Goal: Information Seeking & Learning: Learn about a topic

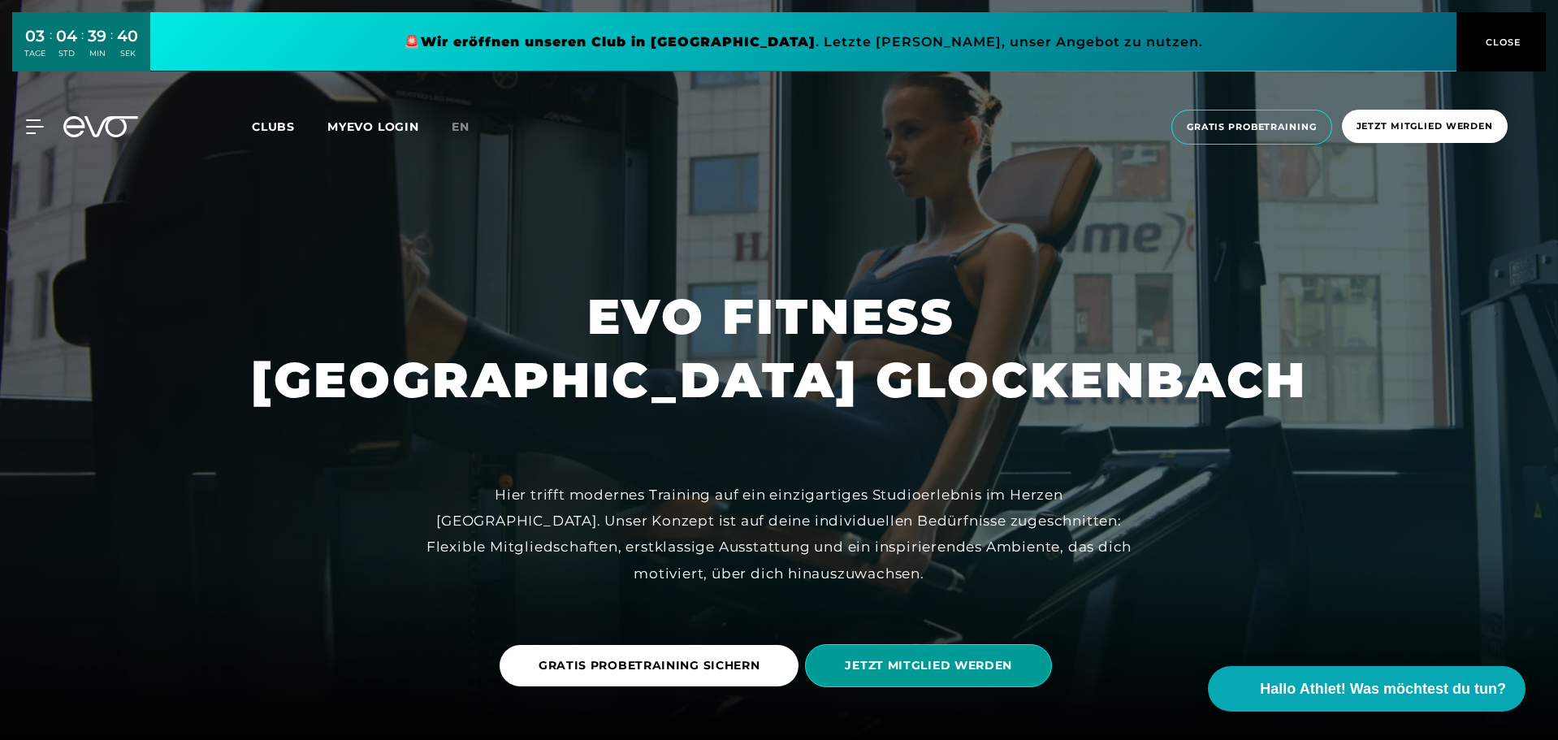
click at [963, 657] on span "JETZT MITGLIED WERDEN" at bounding box center [928, 665] width 167 height 17
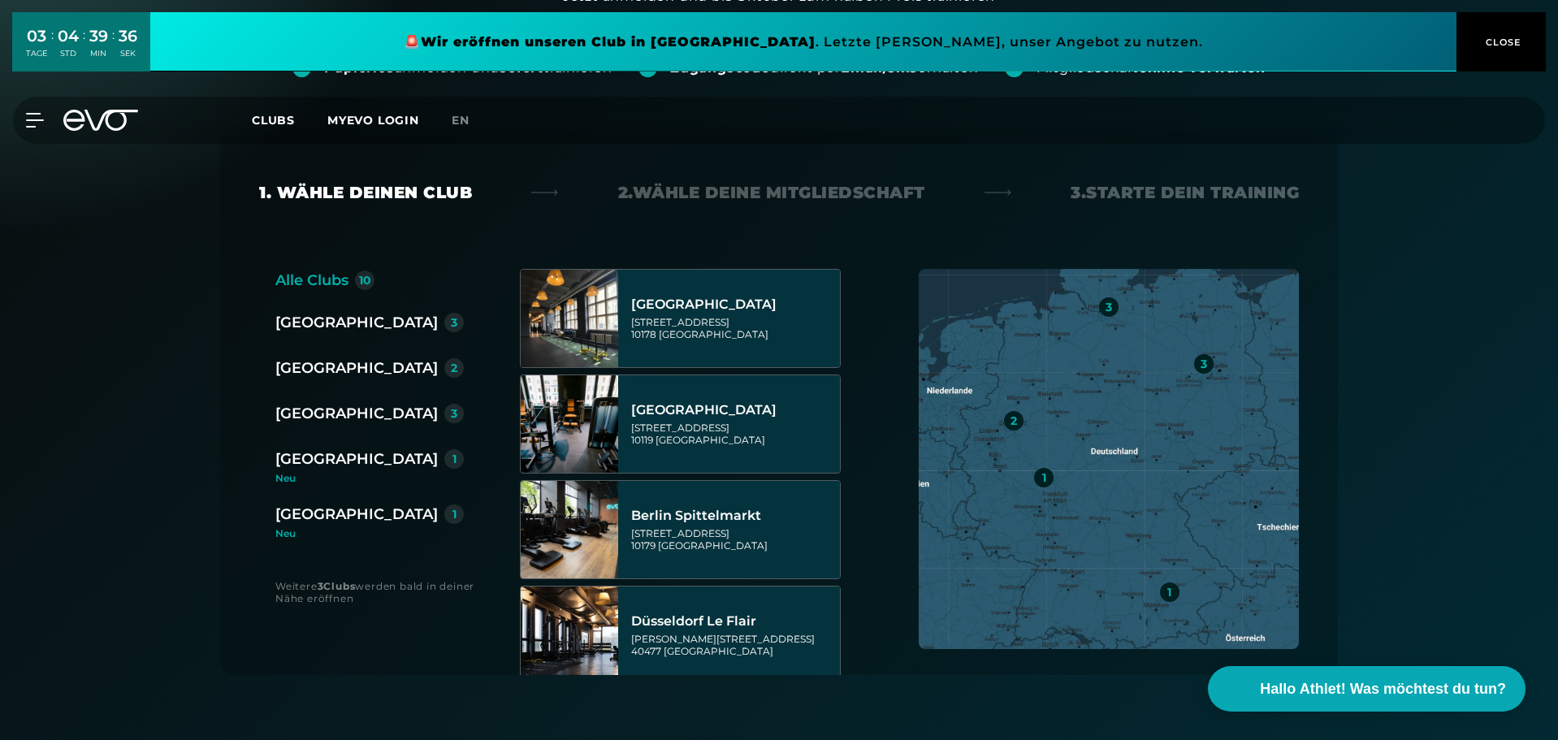
scroll to position [244, 0]
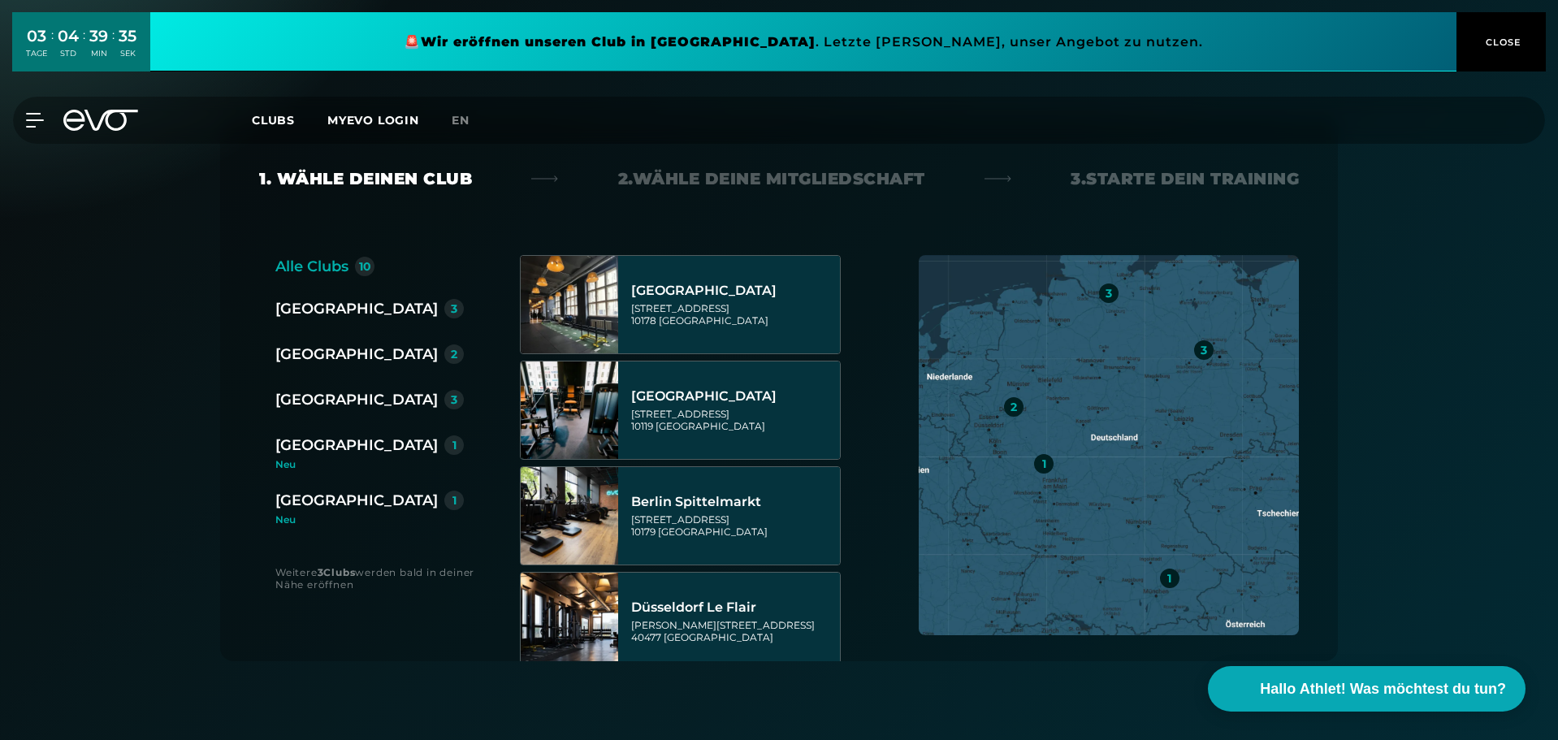
click at [303, 446] on div "[GEOGRAPHIC_DATA]" at bounding box center [356, 445] width 162 height 23
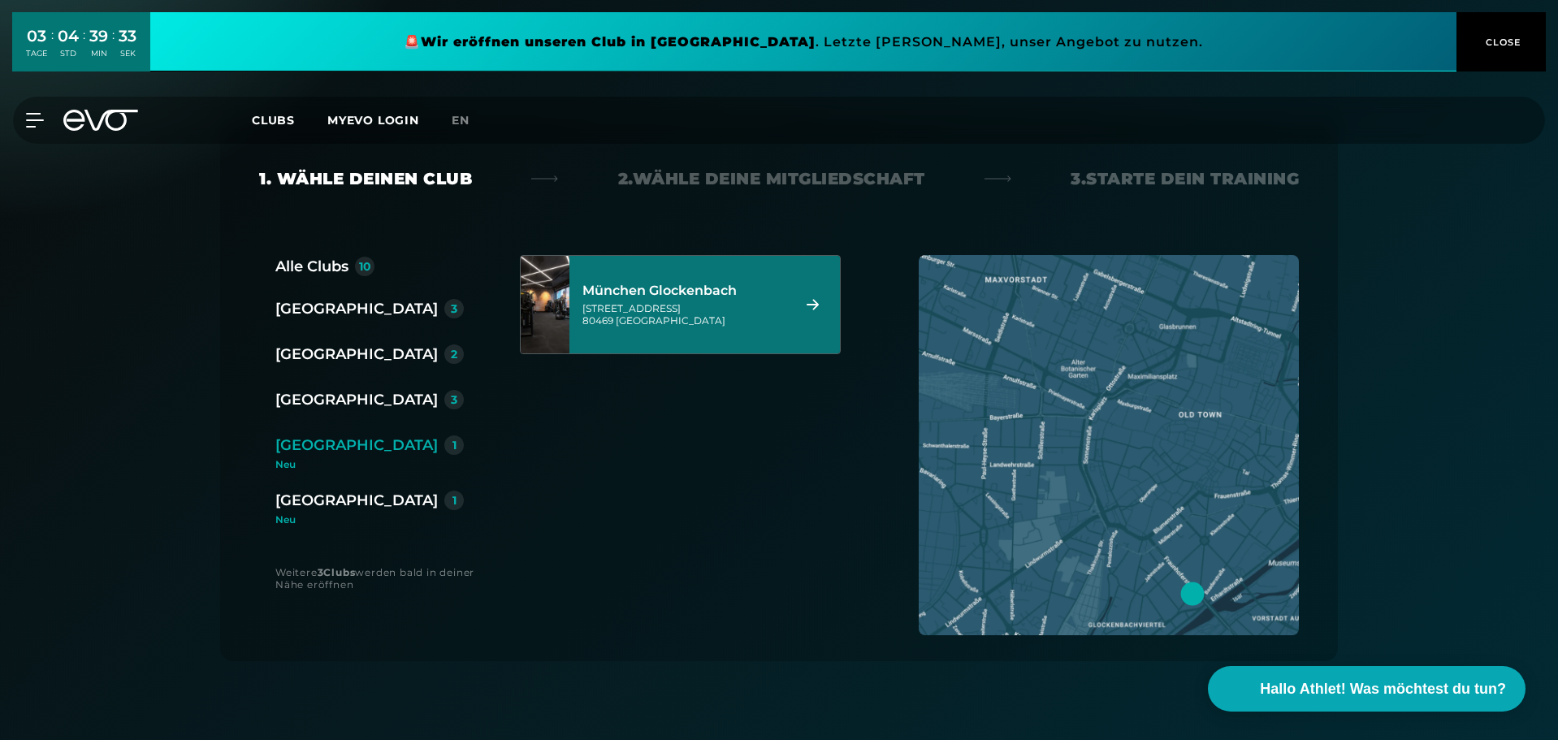
click at [786, 305] on div "[STREET_ADDRESS]" at bounding box center [684, 314] width 204 height 24
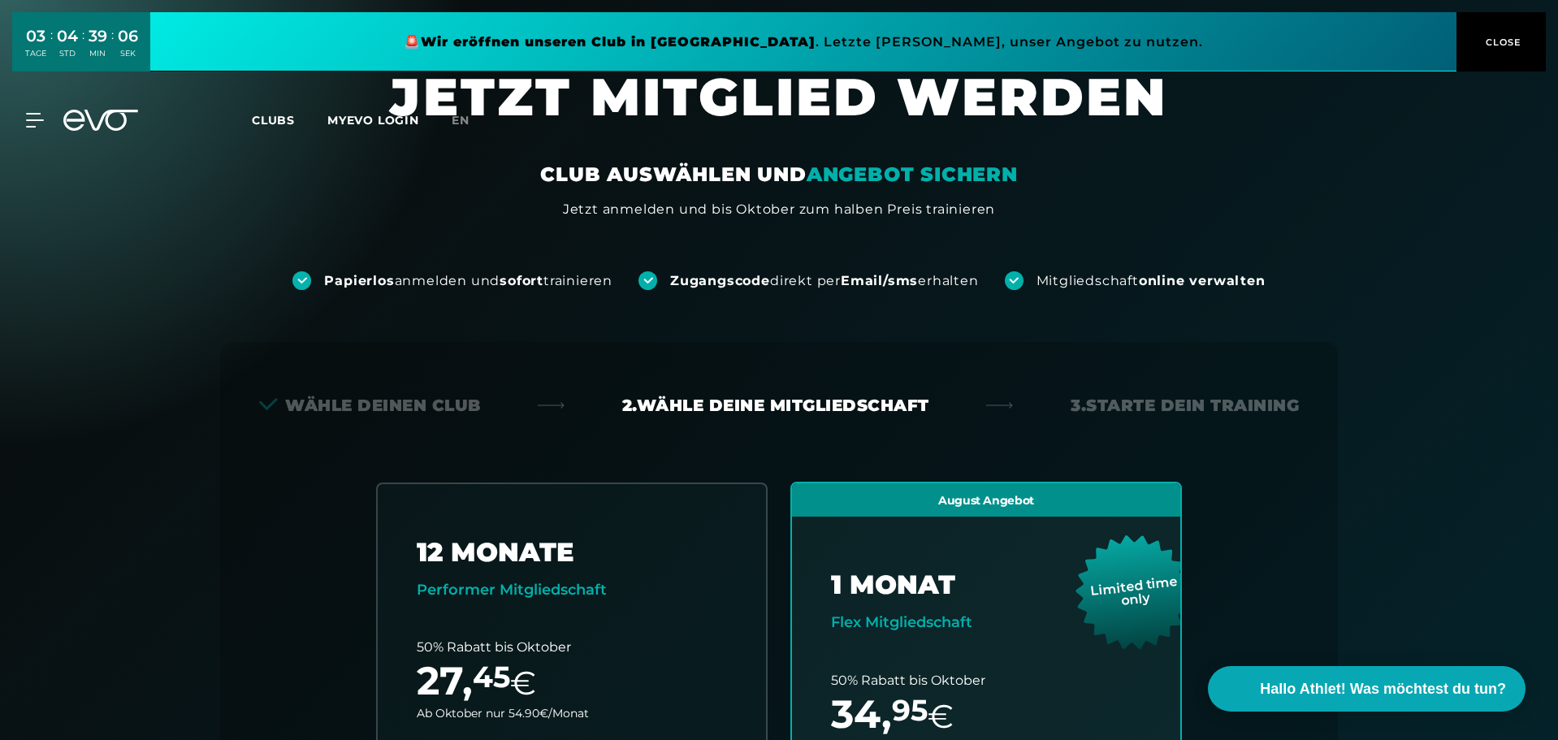
scroll to position [0, 0]
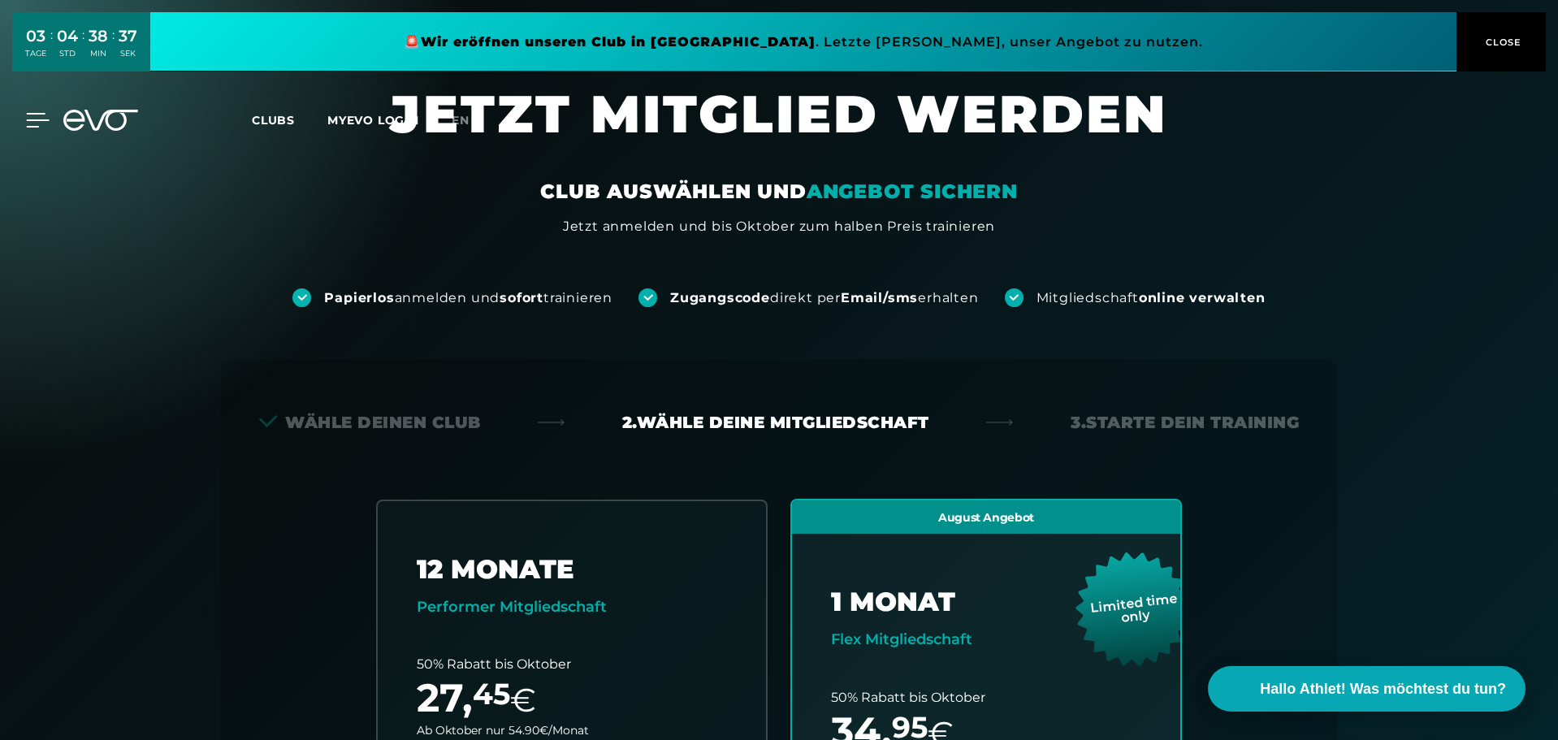
click at [32, 121] on icon at bounding box center [38, 120] width 23 height 13
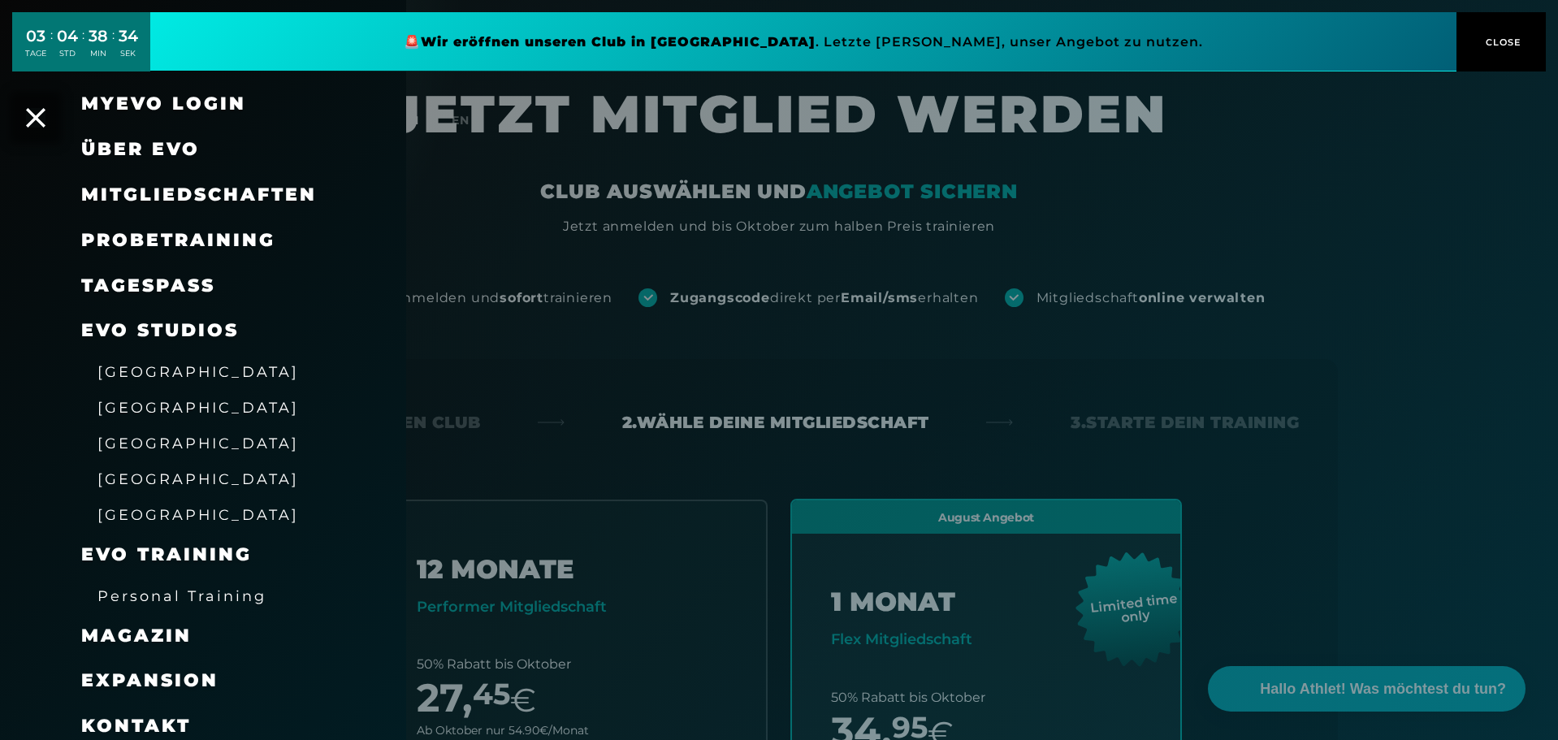
click at [134, 478] on span "[GEOGRAPHIC_DATA]" at bounding box center [197, 478] width 201 height 17
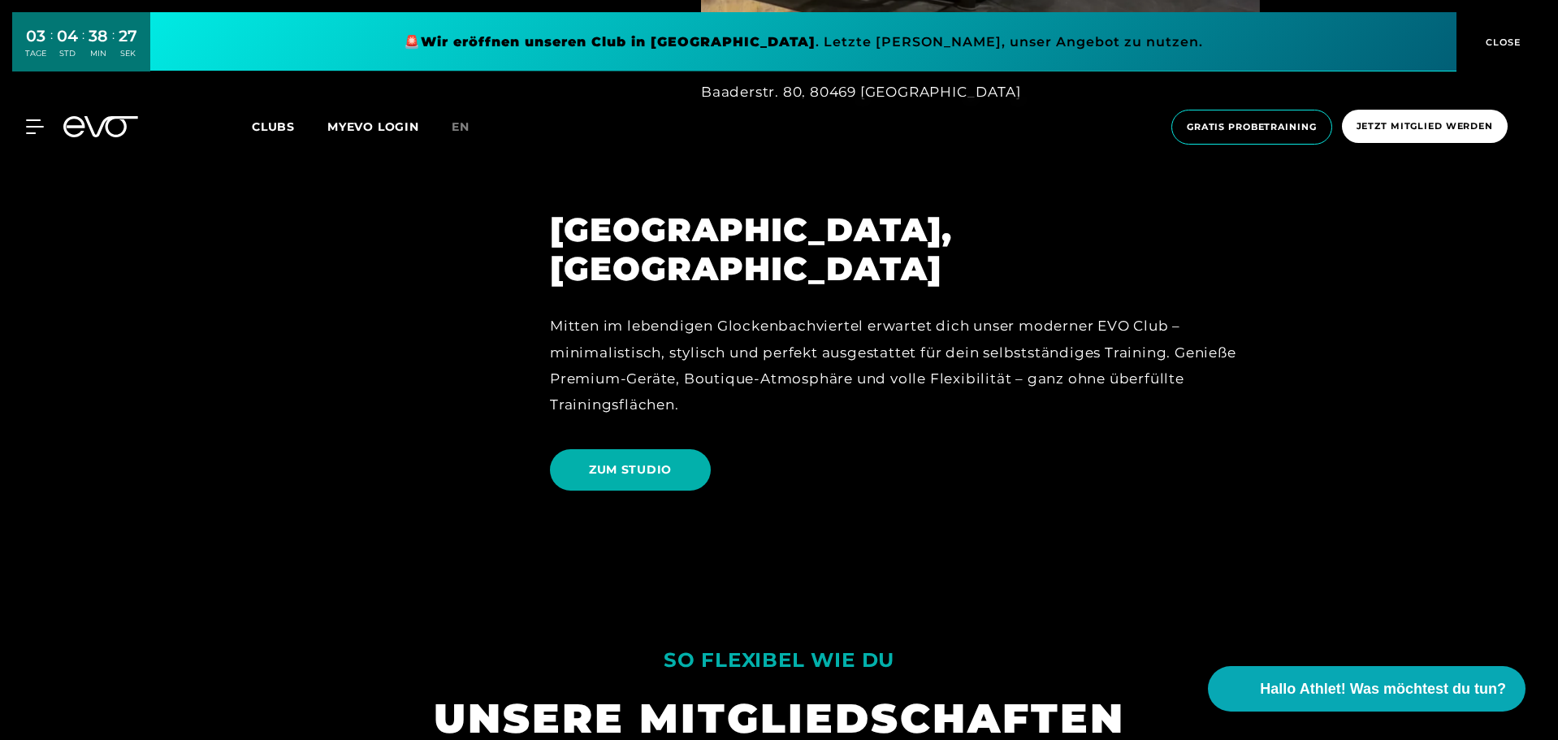
scroll to position [1056, 0]
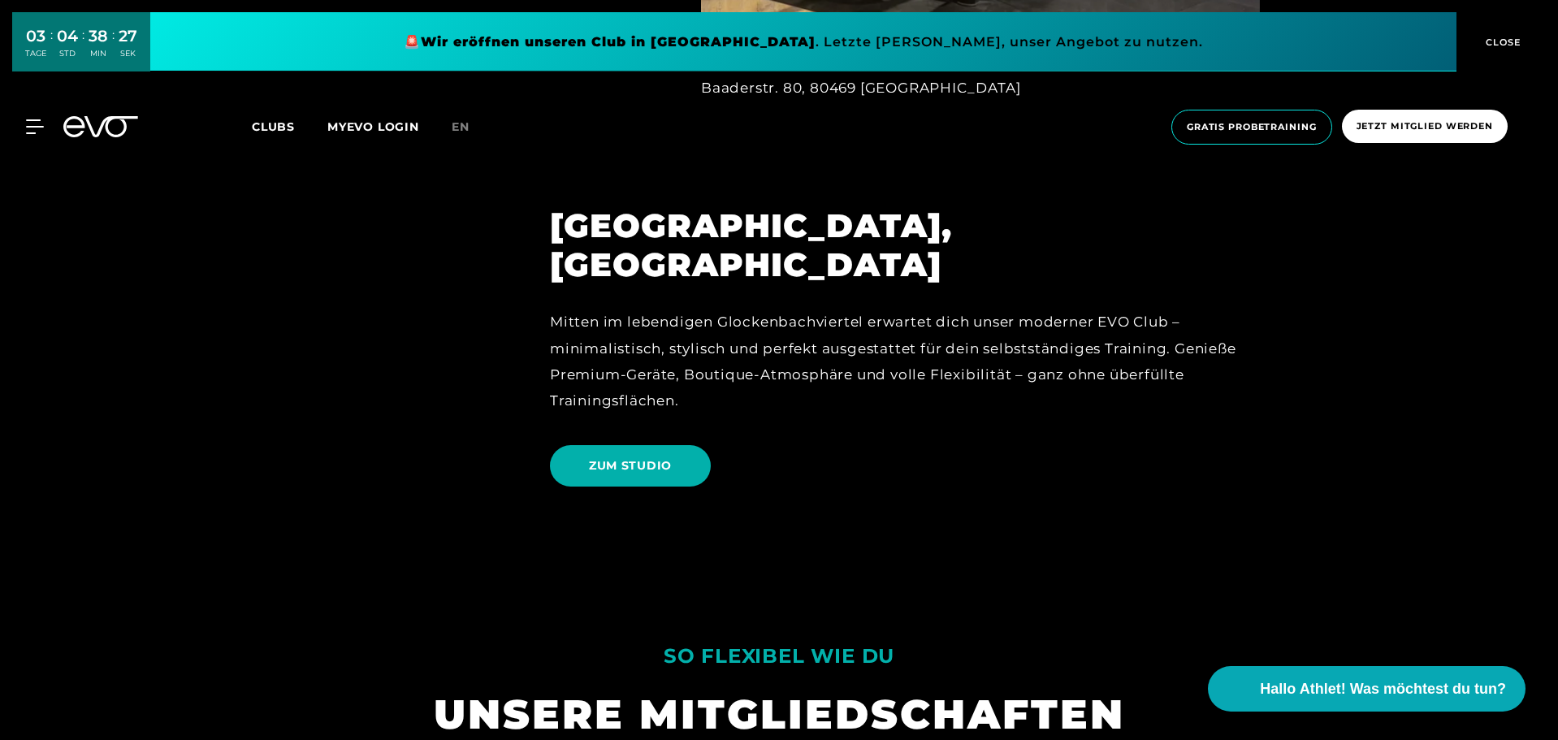
click at [651, 451] on link "ZUM STUDIO" at bounding box center [633, 466] width 167 height 66
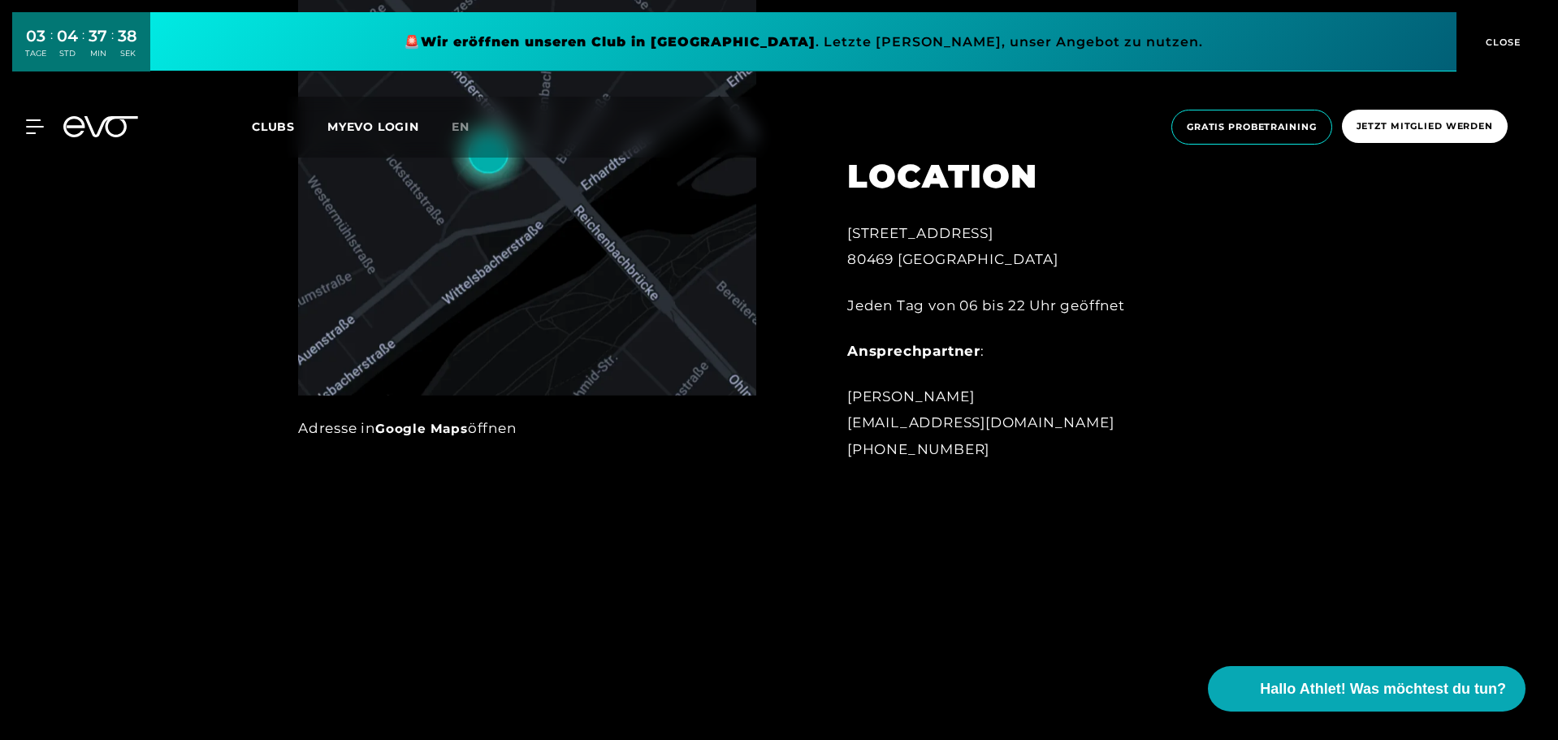
scroll to position [1462, 0]
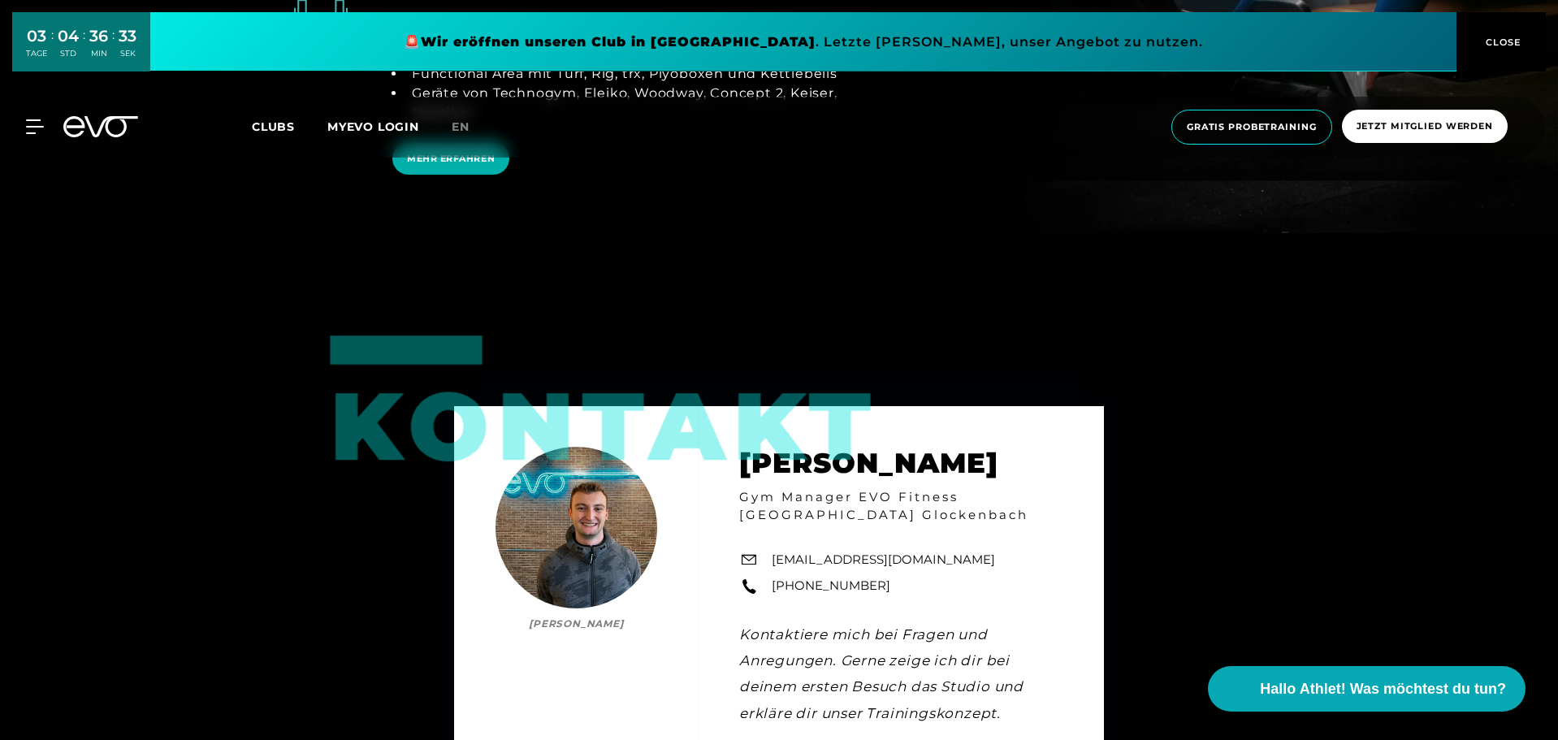
drag, startPoint x: 1301, startPoint y: 483, endPoint x: 1283, endPoint y: 364, distance: 119.9
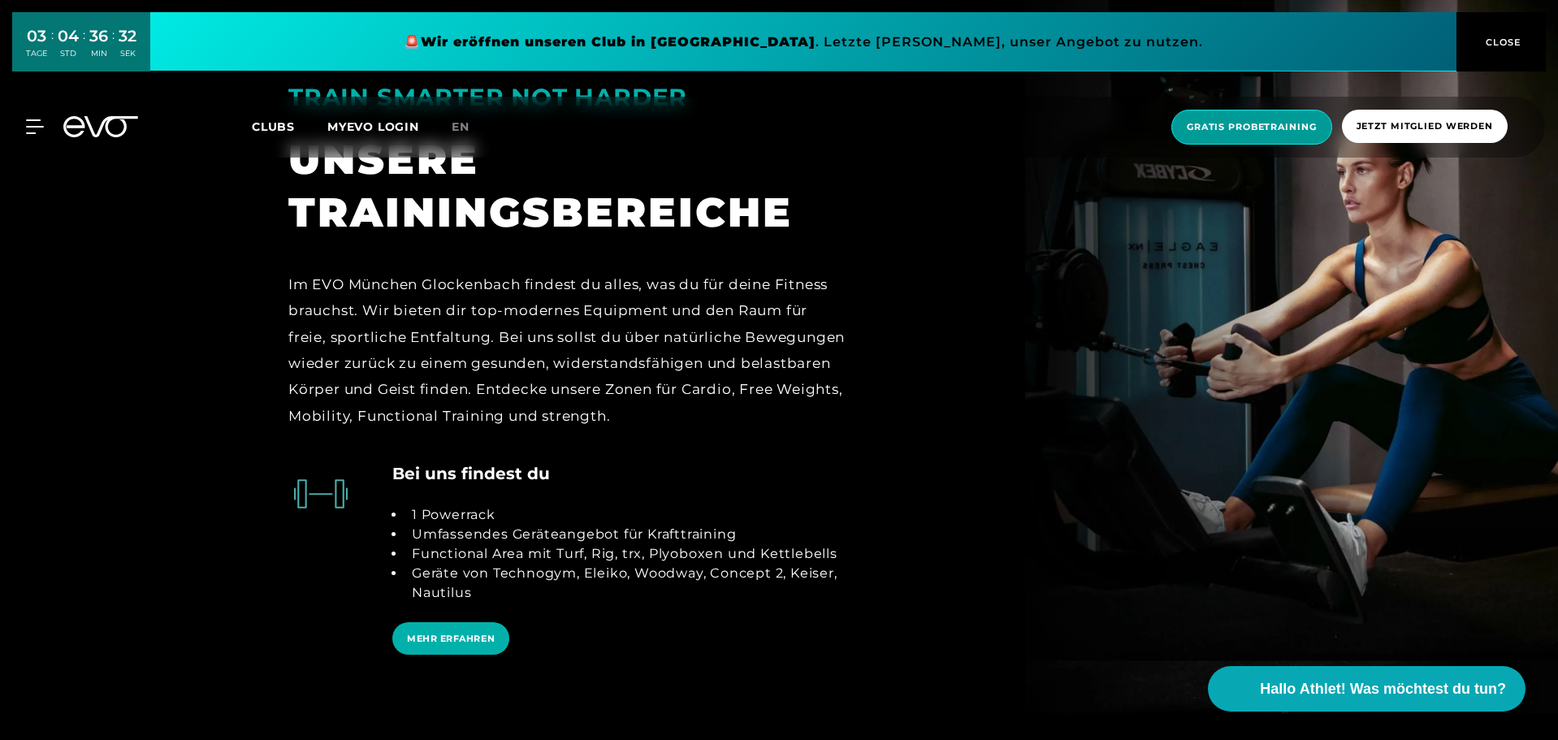
scroll to position [0, 0]
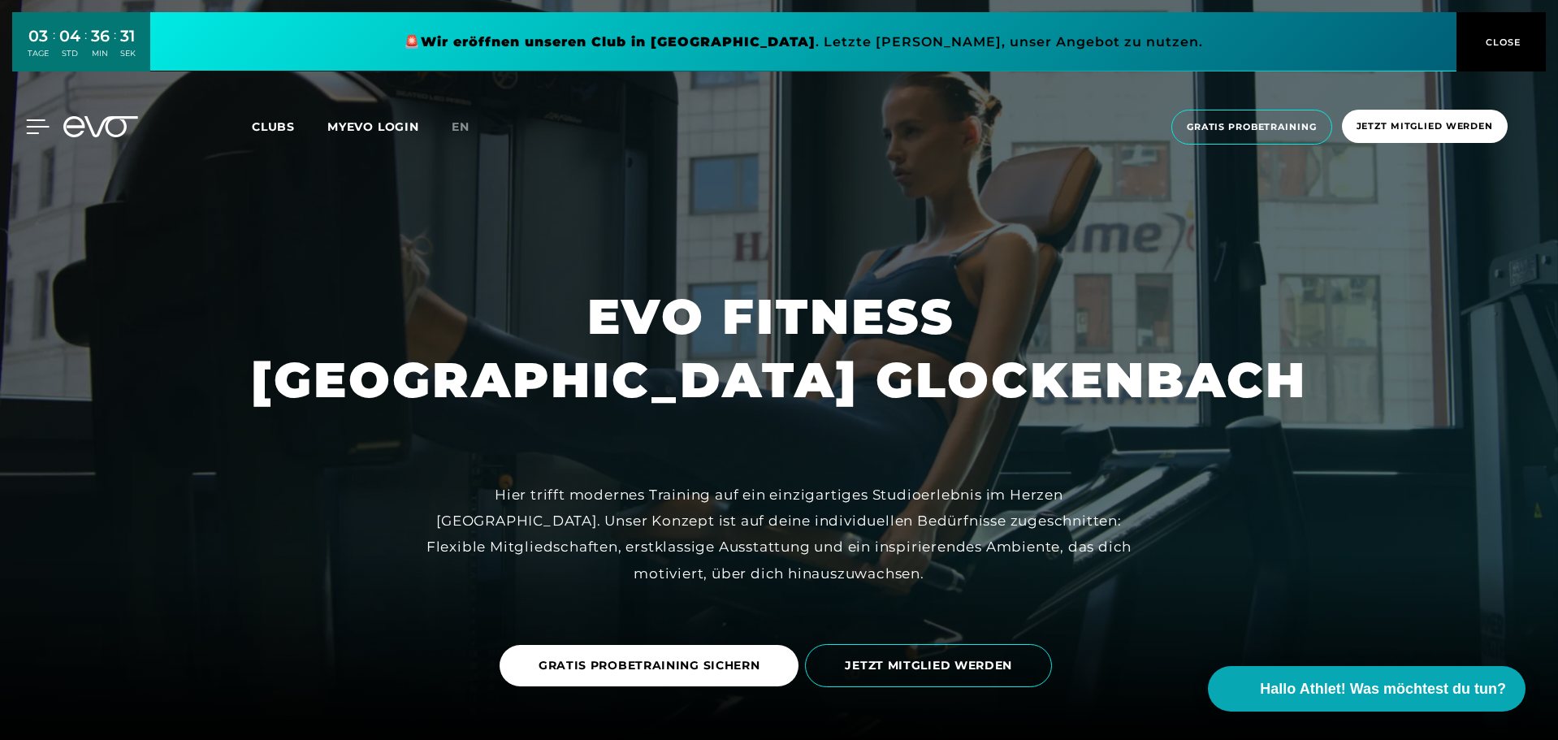
click at [24, 126] on div at bounding box center [25, 126] width 49 height 15
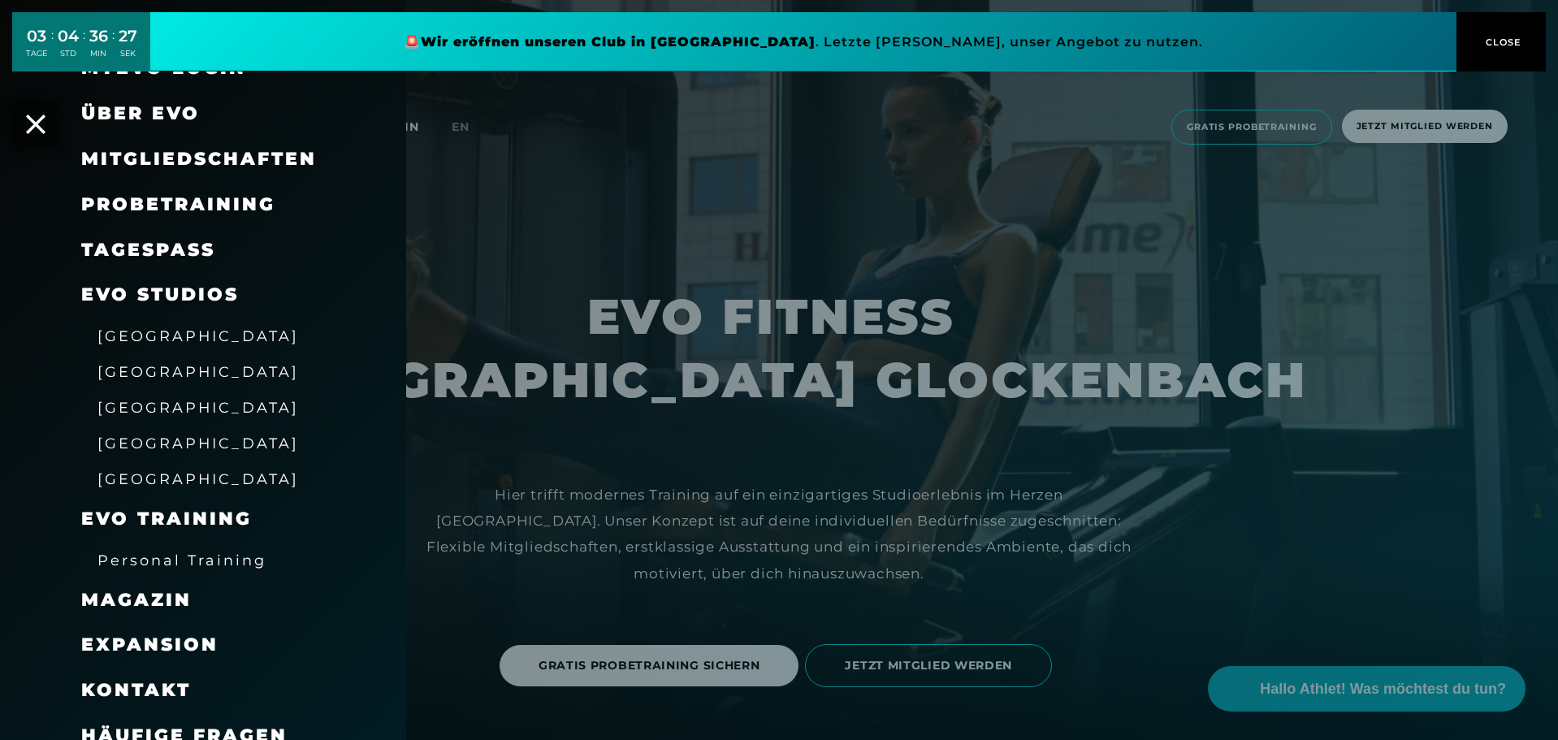
scroll to position [54, 0]
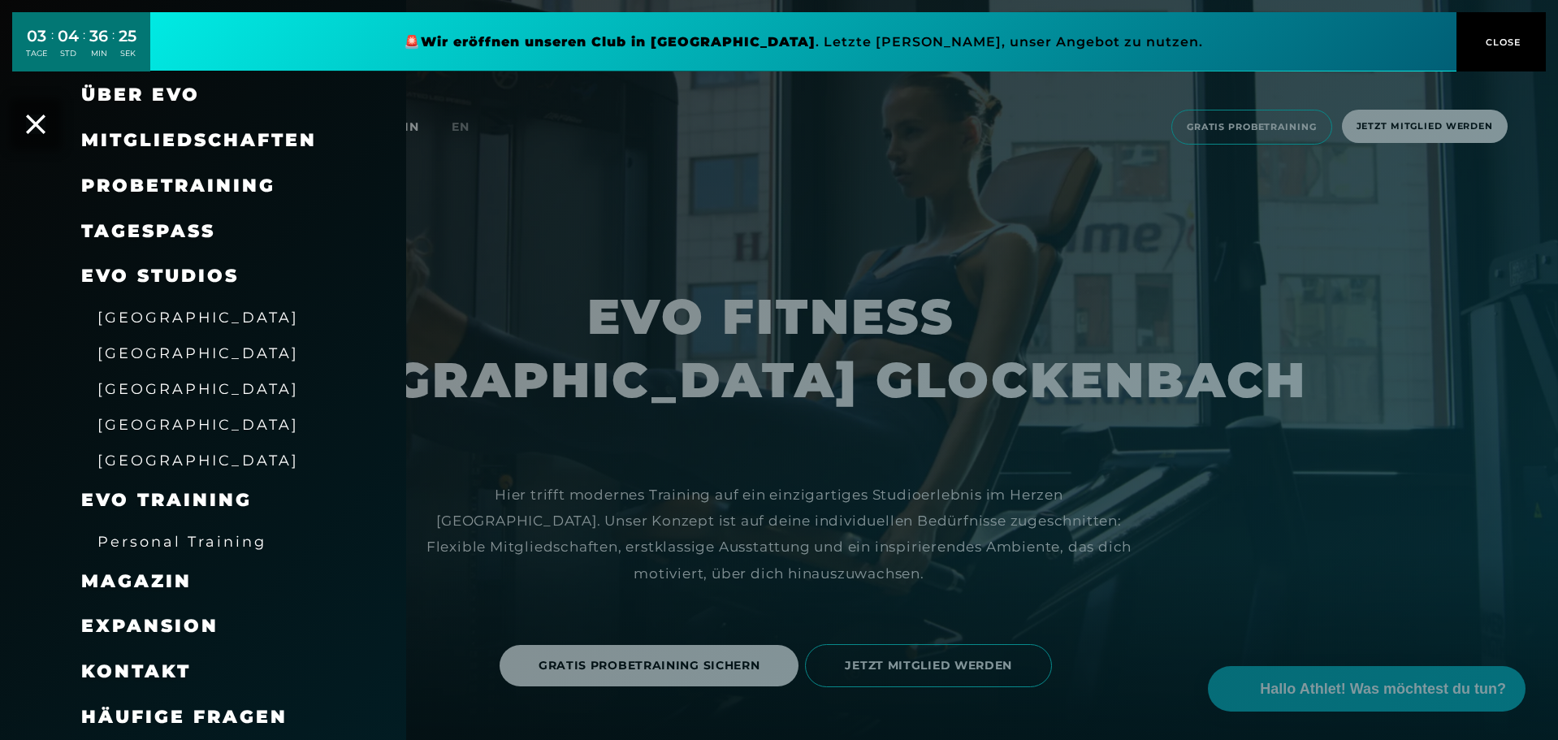
click at [176, 540] on span "Personal Training" at bounding box center [181, 541] width 169 height 17
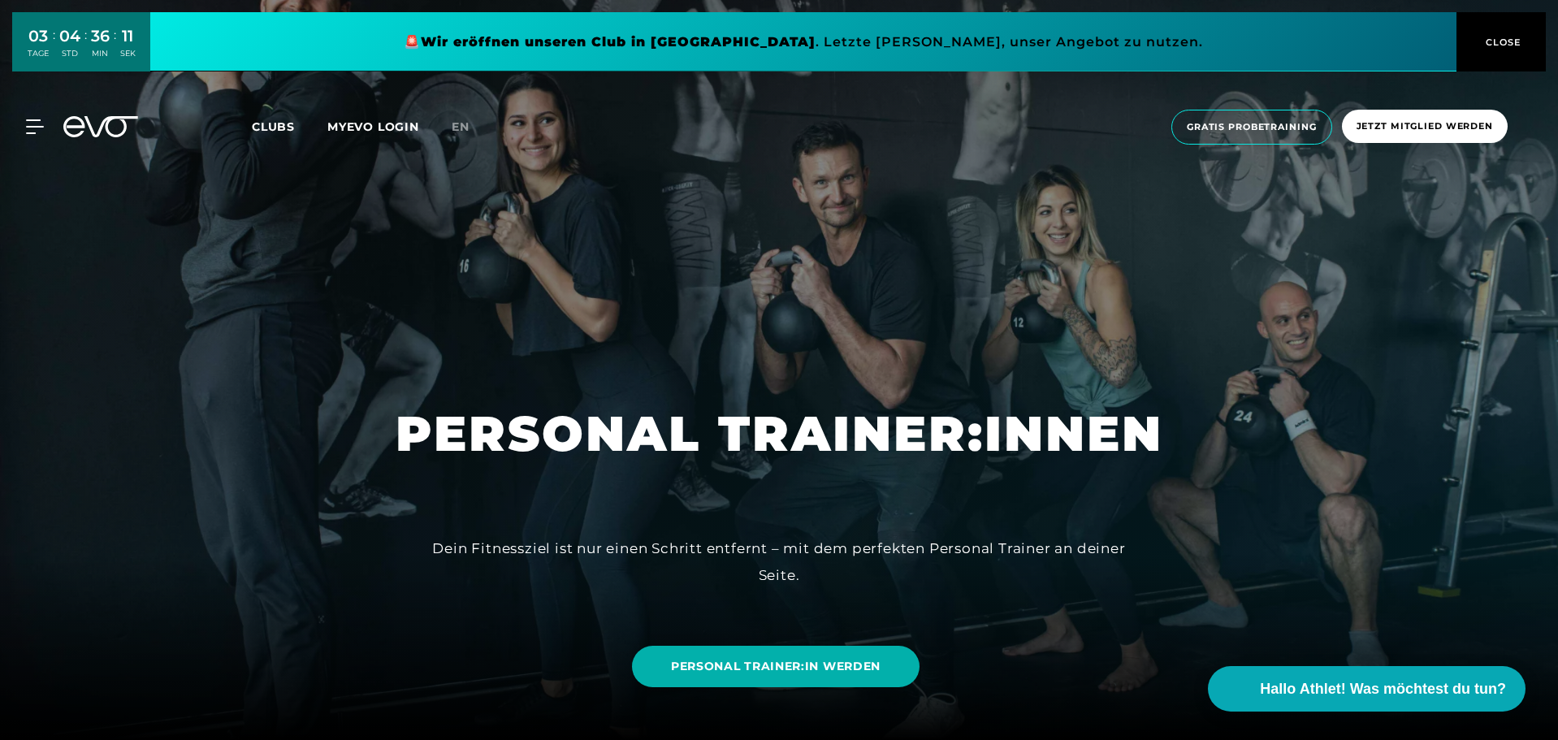
click at [67, 128] on icon at bounding box center [73, 126] width 21 height 21
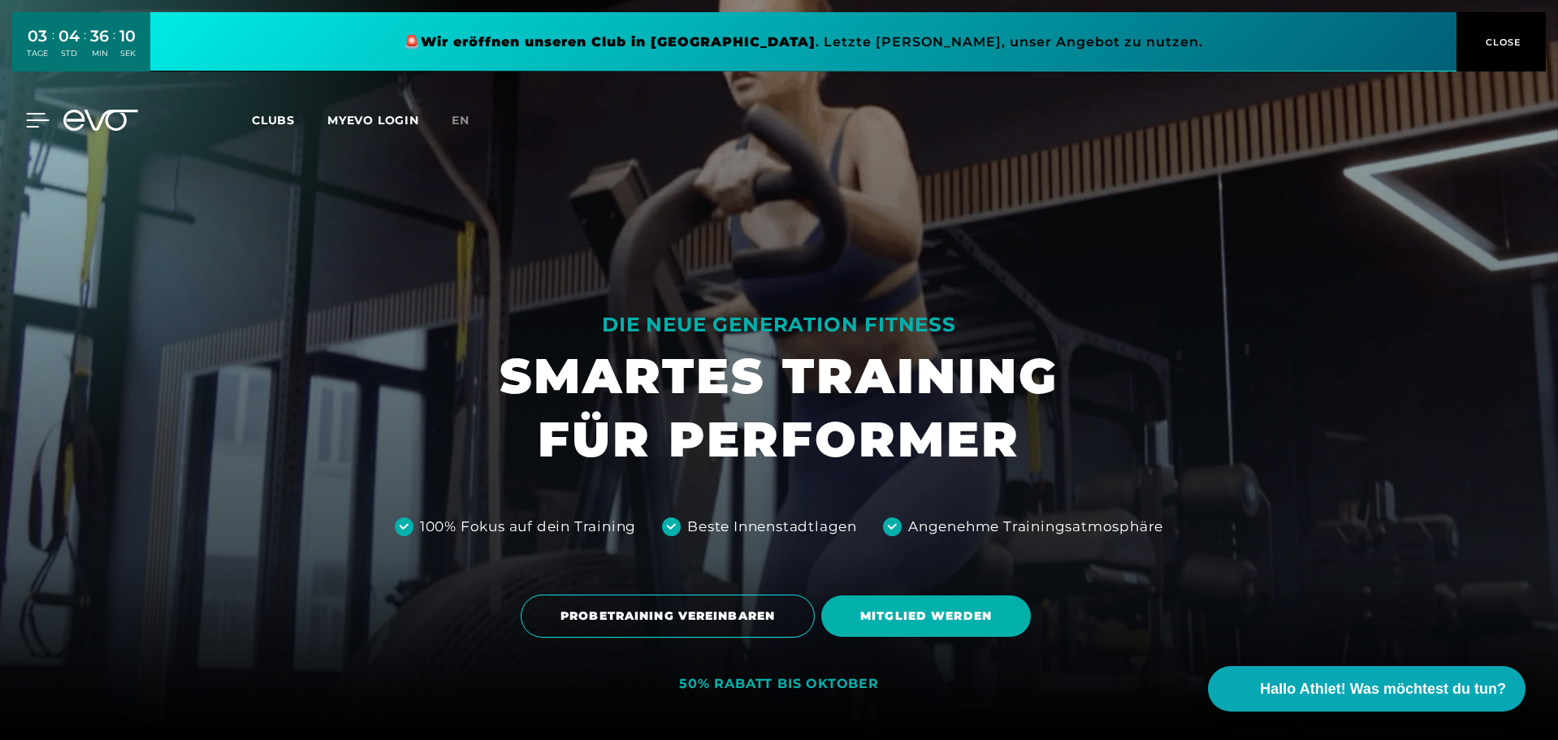
click at [31, 125] on icon at bounding box center [38, 120] width 24 height 15
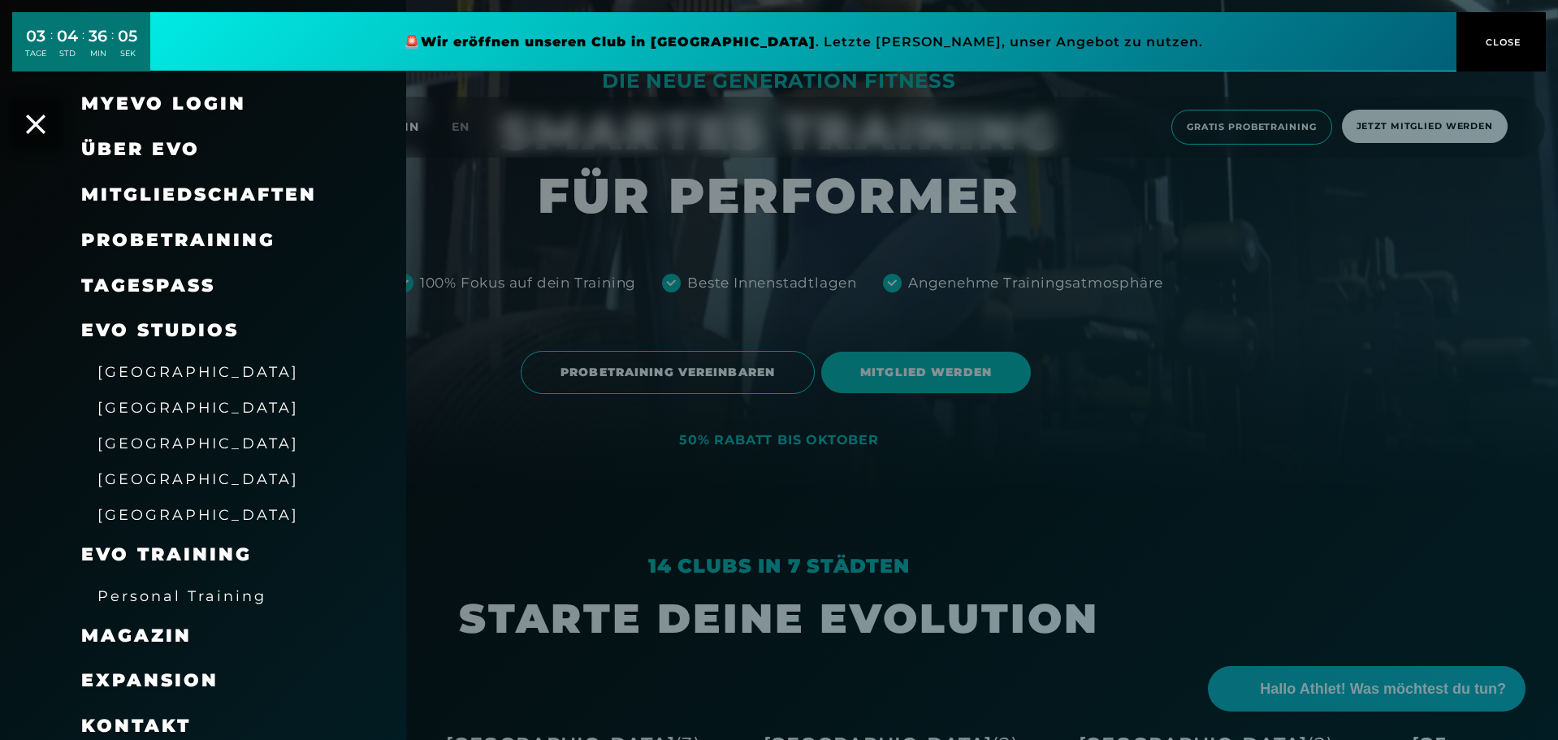
click at [175, 149] on span "Über EVO" at bounding box center [140, 149] width 119 height 22
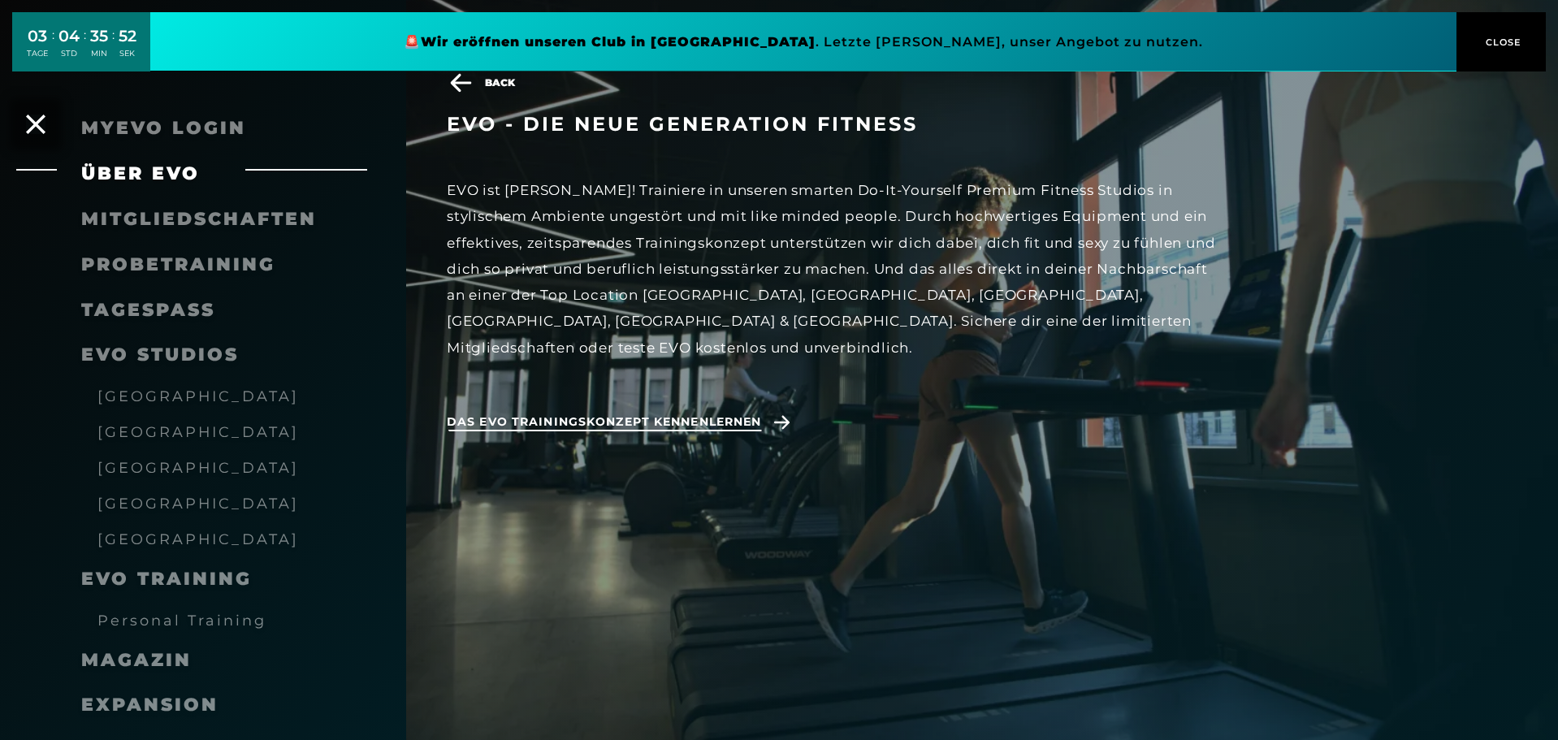
click at [734, 413] on span "Das EVO Trainingskonzept kennenlernen" at bounding box center [604, 421] width 314 height 17
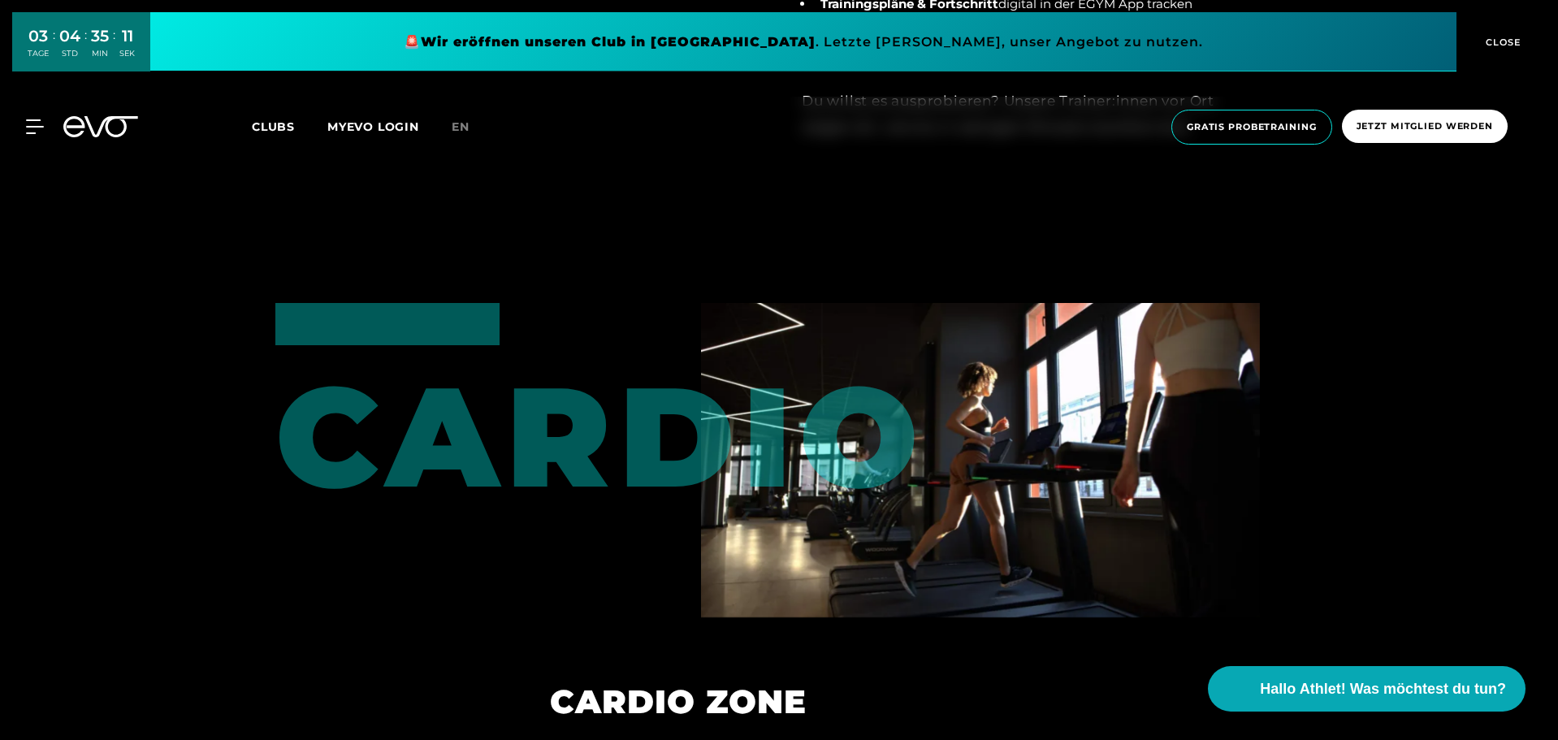
scroll to position [2681, 0]
